Goal: Information Seeking & Learning: Learn about a topic

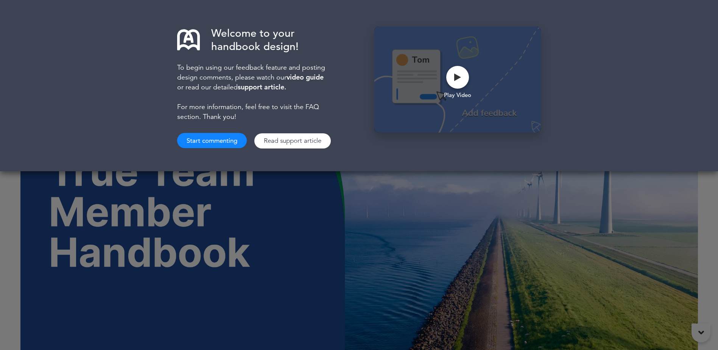
click at [228, 138] on button "Start commenting" at bounding box center [212, 140] width 70 height 15
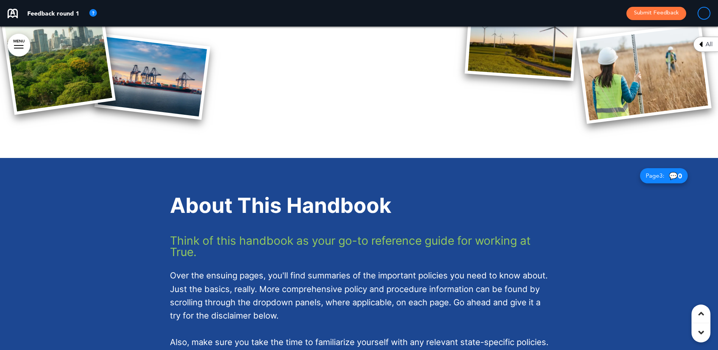
scroll to position [904, 0]
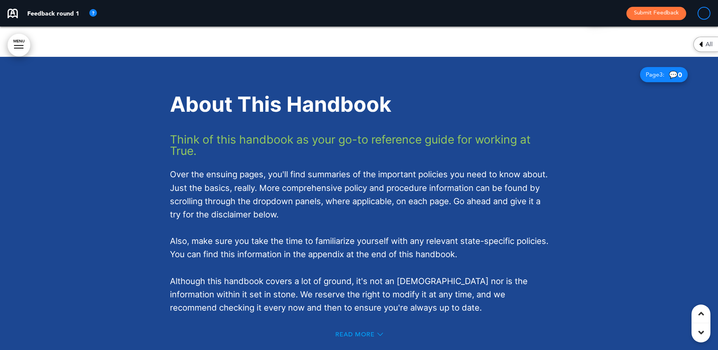
click at [343, 331] on span "Read More" at bounding box center [354, 334] width 39 height 6
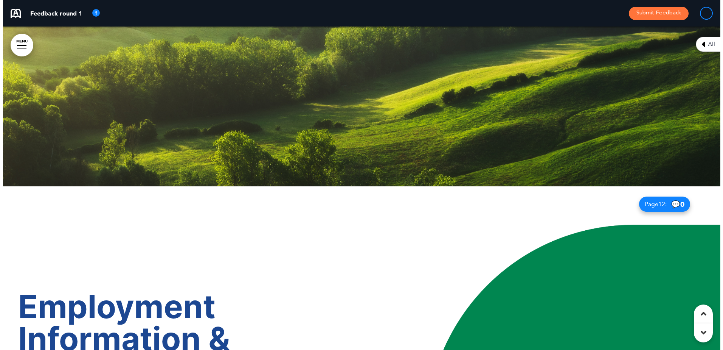
scroll to position [4687, 0]
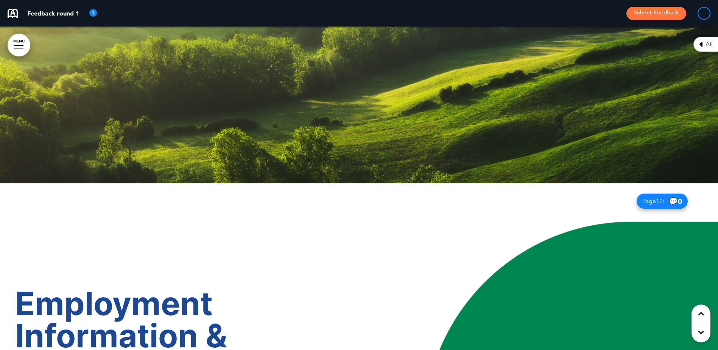
click at [19, 45] on div at bounding box center [18, 45] width 9 height 1
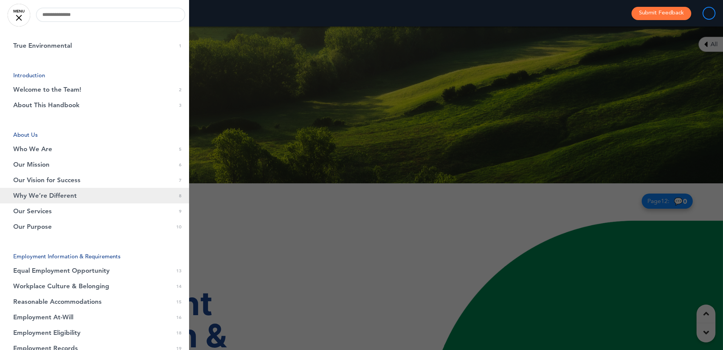
click at [51, 194] on span "Why We’re Different" at bounding box center [45, 195] width 64 height 6
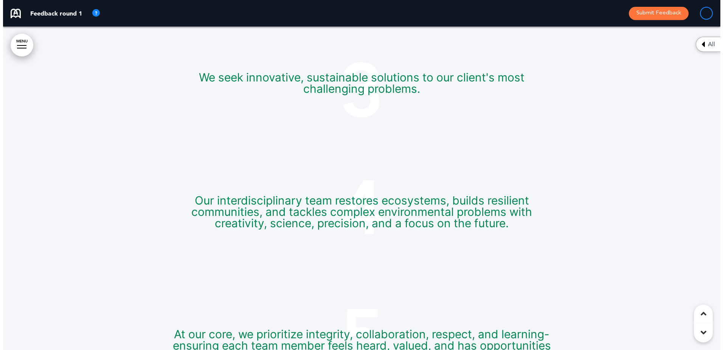
scroll to position [3184, 0]
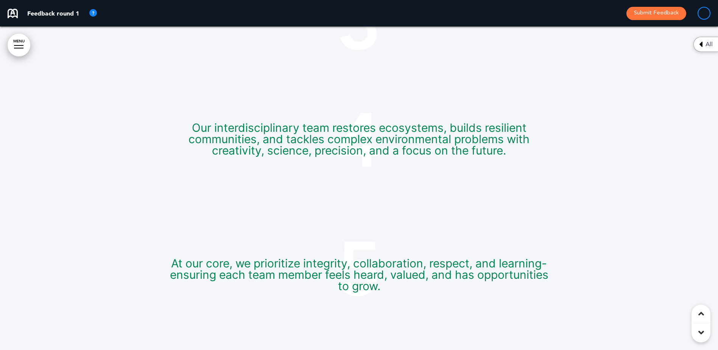
click at [21, 45] on link "MENU" at bounding box center [19, 45] width 23 height 23
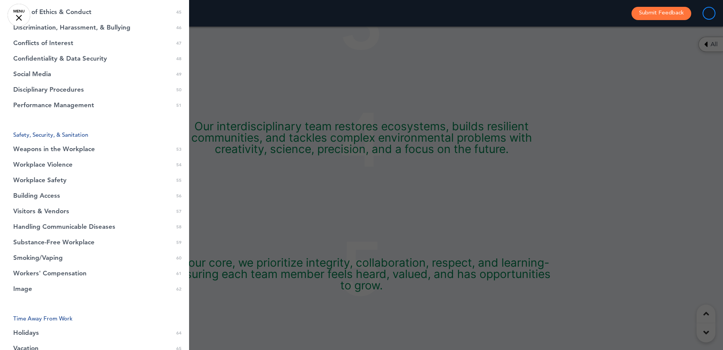
scroll to position [757, 0]
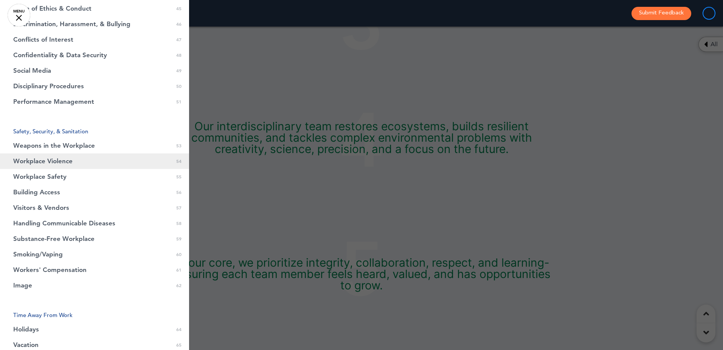
click at [55, 161] on span "Workplace Violence" at bounding box center [42, 161] width 59 height 6
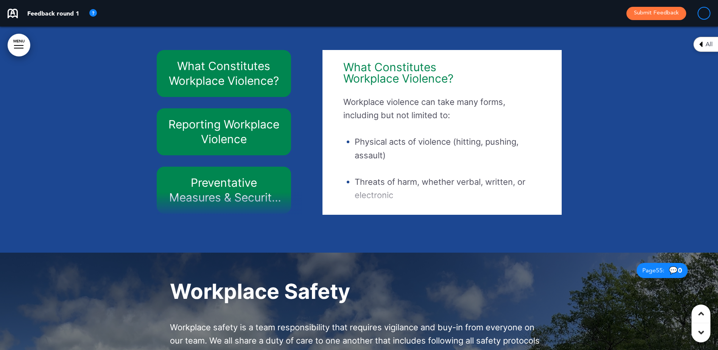
scroll to position [20677, 0]
click at [211, 84] on h6 "What Constitutes Workplace Violence?" at bounding box center [223, 73] width 117 height 30
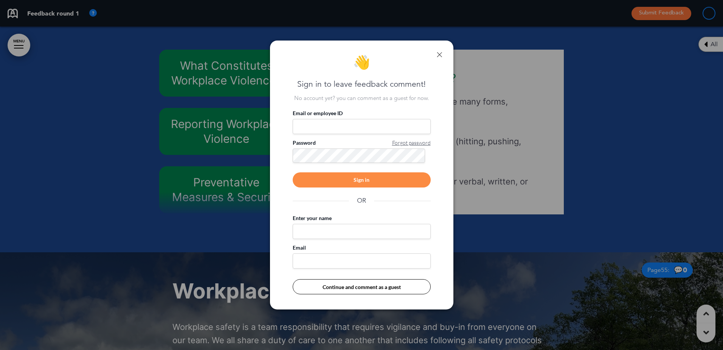
click at [438, 54] on link at bounding box center [439, 54] width 5 height 5
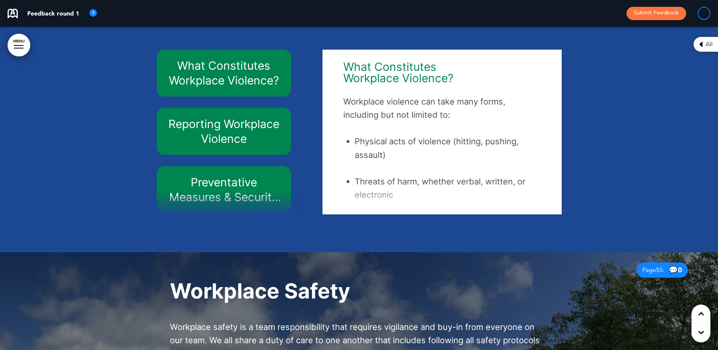
click at [227, 137] on h6 "Reporting Workplace Violence" at bounding box center [223, 132] width 117 height 30
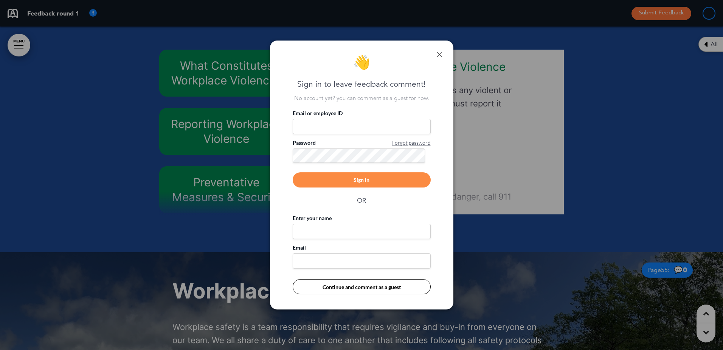
click at [439, 53] on link at bounding box center [439, 54] width 5 height 5
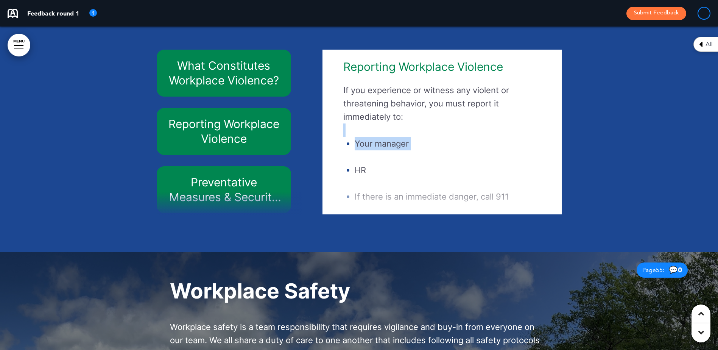
drag, startPoint x: 549, startPoint y: 145, endPoint x: 549, endPoint y: 188, distance: 42.7
click at [549, 188] on div "Reporting Workplace Violence If you experience or witness any violent or threat…" at bounding box center [441, 131] width 227 height 157
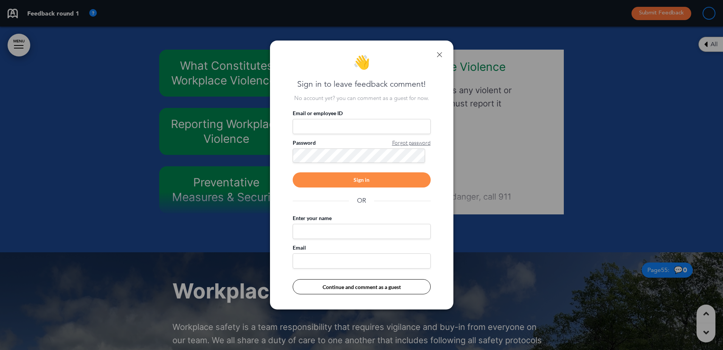
click at [442, 53] on div "👋 Sign in to leave feedback comment! No account yet? you can comment as a guest…" at bounding box center [361, 174] width 183 height 269
click at [440, 53] on link at bounding box center [439, 54] width 5 height 5
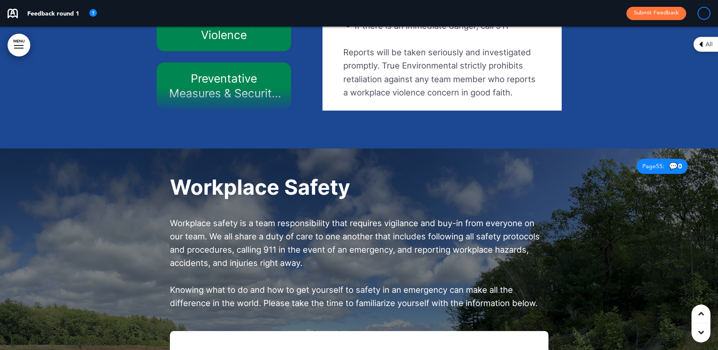
scroll to position [20790, 0]
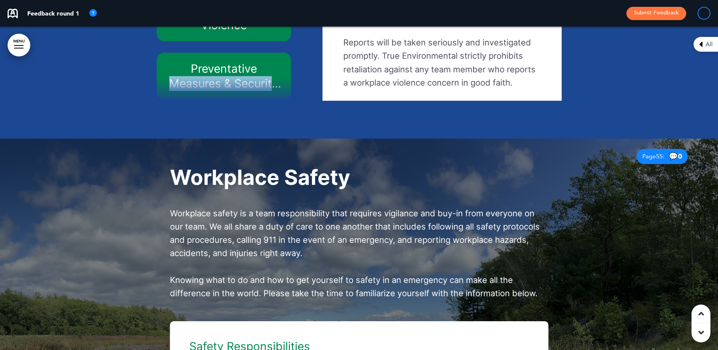
drag, startPoint x: 298, startPoint y: 62, endPoint x: 297, endPoint y: 96, distance: 33.7
click at [297, 96] on div "What Constitutes Workplace Violence? Reporting Workplace Violence Preventative …" at bounding box center [232, 18] width 150 height 165
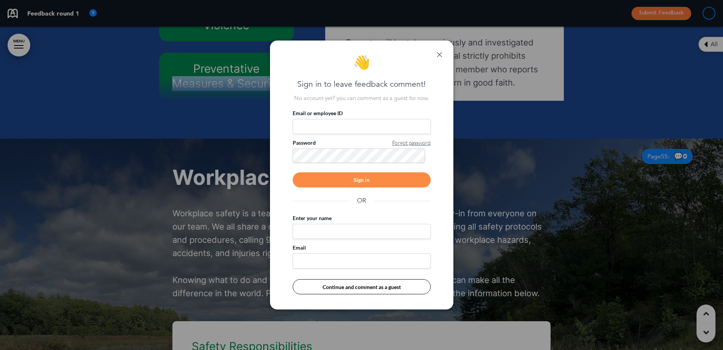
click at [440, 54] on link at bounding box center [439, 54] width 5 height 5
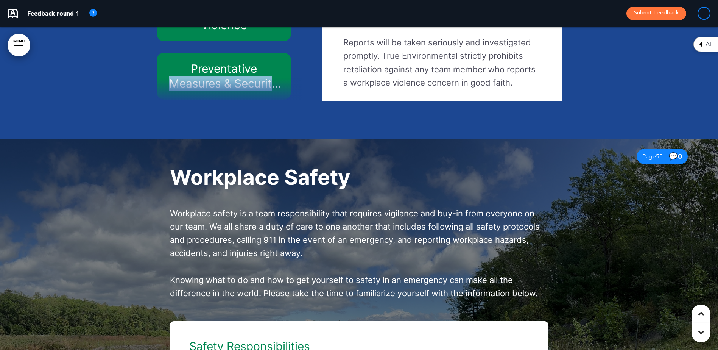
click at [299, 101] on div at bounding box center [230, 89] width 146 height 23
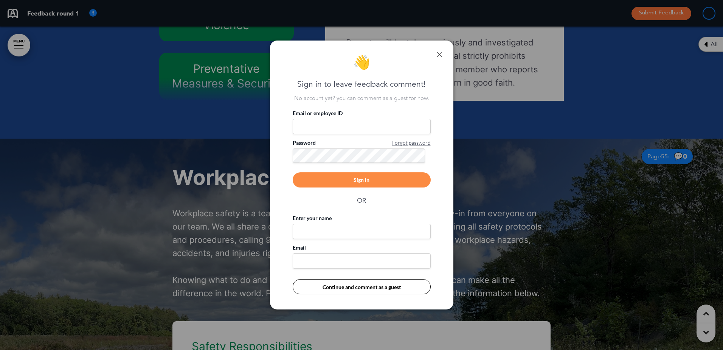
click at [442, 53] on div "👋 Sign in to leave feedback comment! No account yet? you can comment as a guest…" at bounding box center [361, 174] width 183 height 269
click at [443, 59] on div "👋 Sign in to leave feedback comment! No account yet? you can comment as a guest…" at bounding box center [361, 174] width 183 height 269
click at [441, 54] on link at bounding box center [439, 54] width 5 height 5
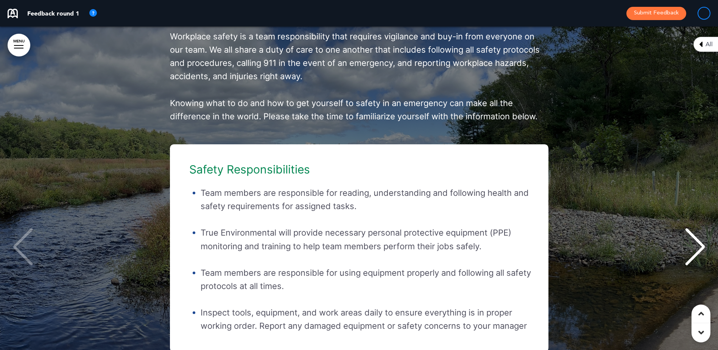
scroll to position [20979, 0]
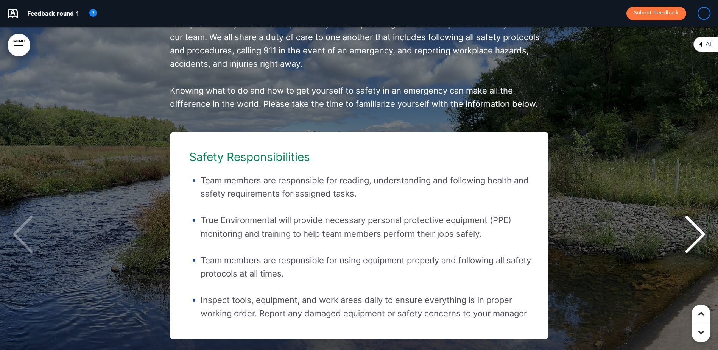
click at [700, 245] on div "Next slide" at bounding box center [694, 234] width 23 height 38
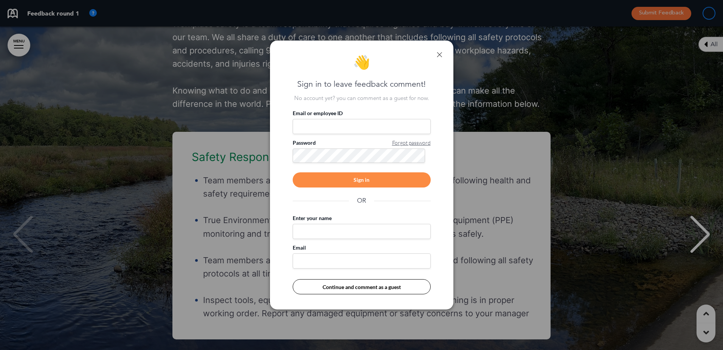
click at [440, 53] on link at bounding box center [439, 54] width 5 height 5
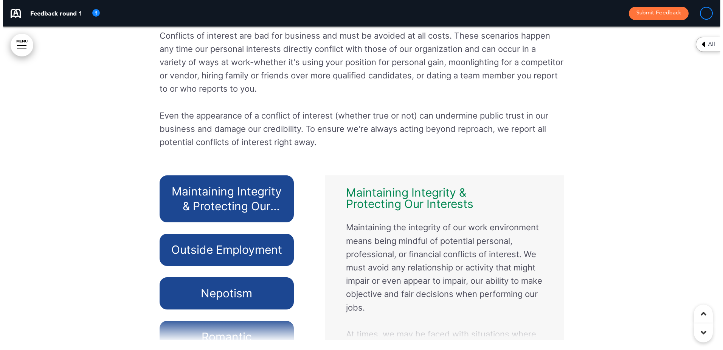
scroll to position [17927, 0]
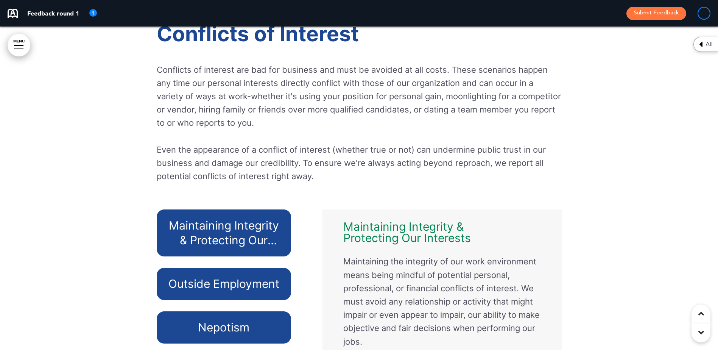
drag, startPoint x: 7, startPoint y: 44, endPoint x: 14, endPoint y: 44, distance: 6.8
click at [18, 41] on link "MENU" at bounding box center [19, 45] width 23 height 23
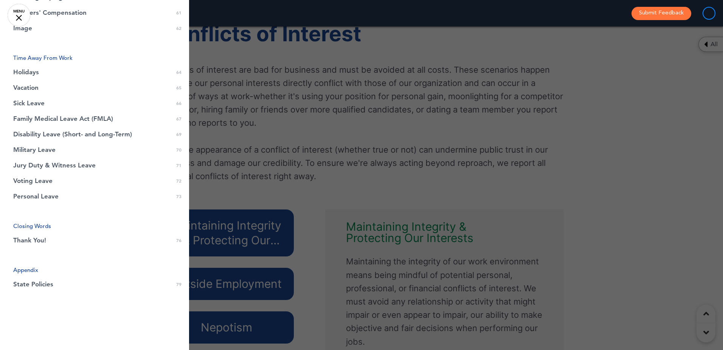
scroll to position [1031, 0]
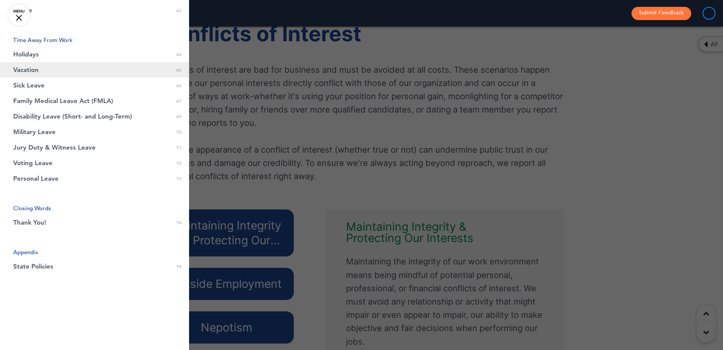
click at [27, 71] on span "Vacation" at bounding box center [25, 70] width 25 height 6
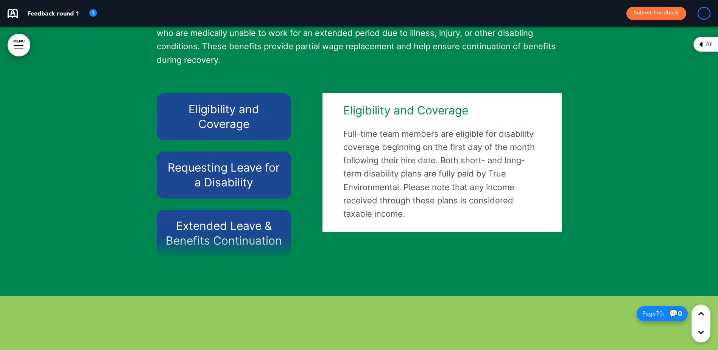
scroll to position [26022, 0]
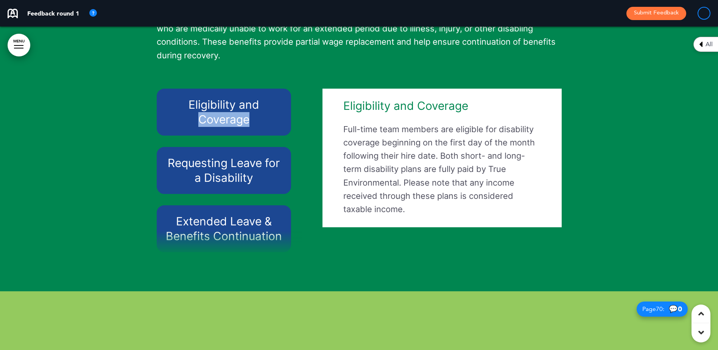
drag, startPoint x: 298, startPoint y: 113, endPoint x: 298, endPoint y: 140, distance: 26.5
click at [298, 137] on div "Eligibility and Coverage Requesting Leave for a Disability Extended Leave & Ben…" at bounding box center [232, 171] width 150 height 165
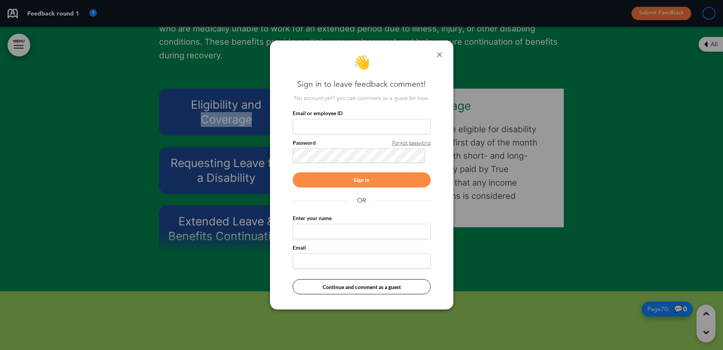
click at [438, 54] on link at bounding box center [439, 54] width 5 height 5
